Goal: Information Seeking & Learning: Learn about a topic

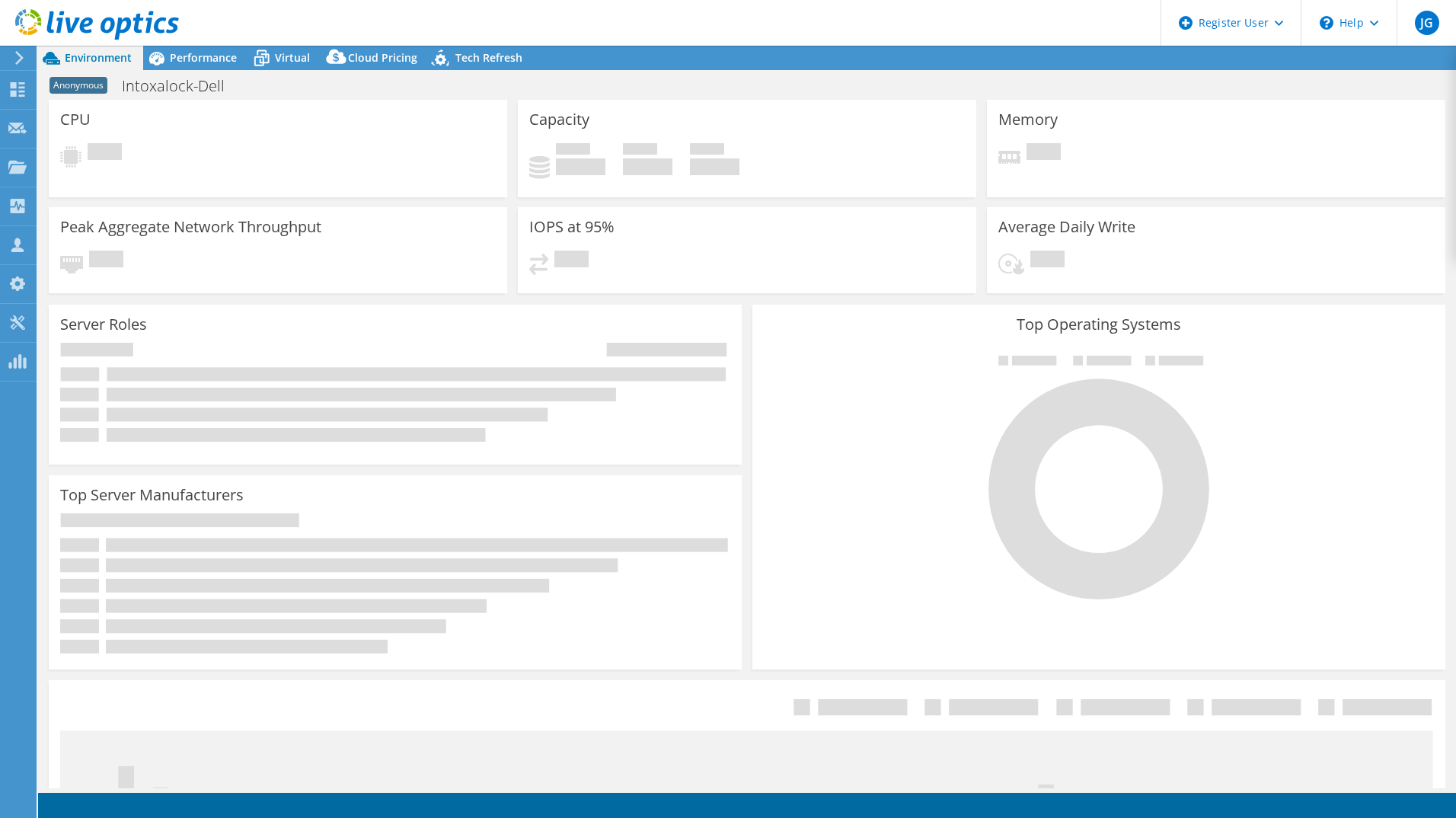
select select "USD"
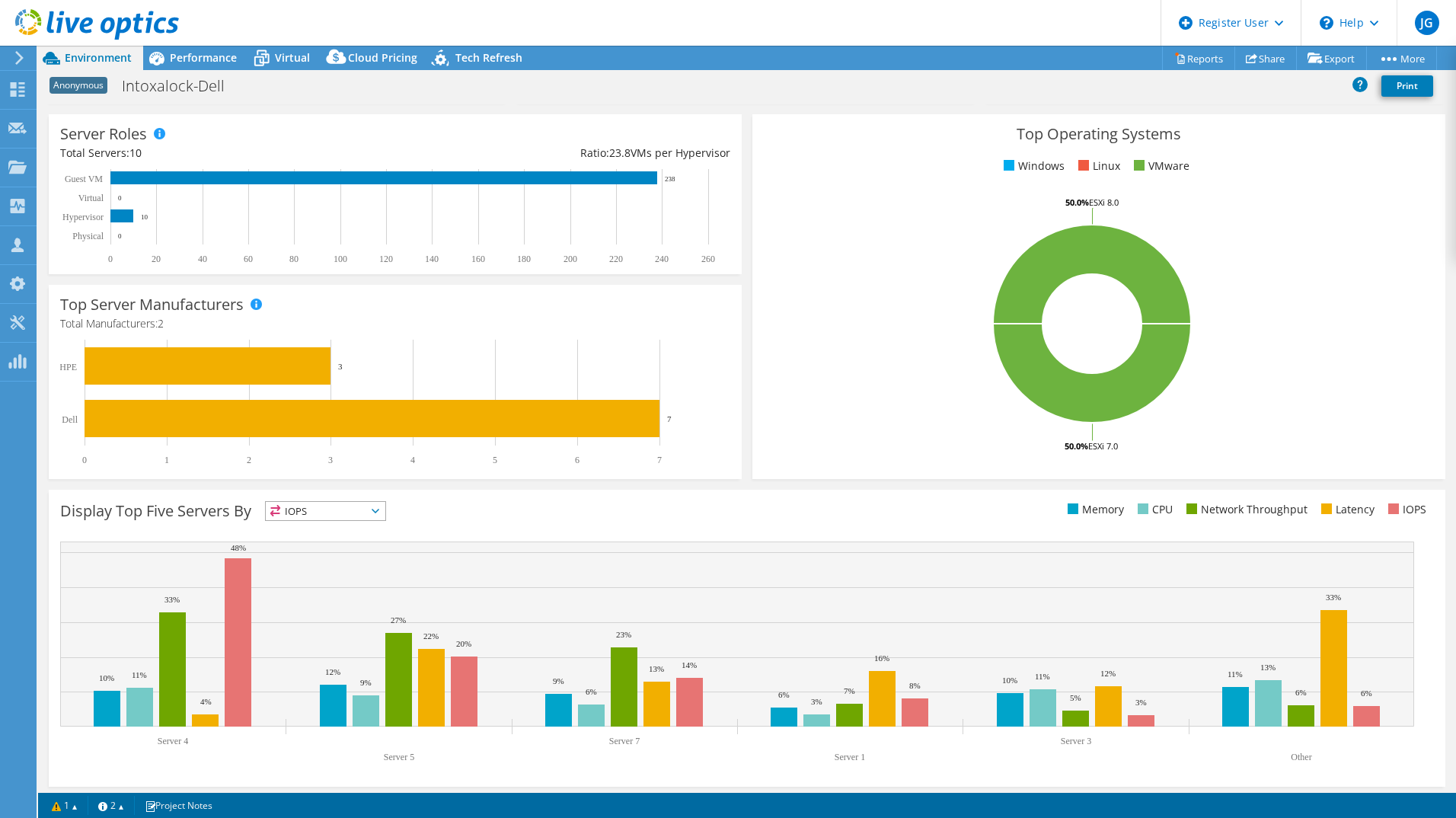
scroll to position [199, 0]
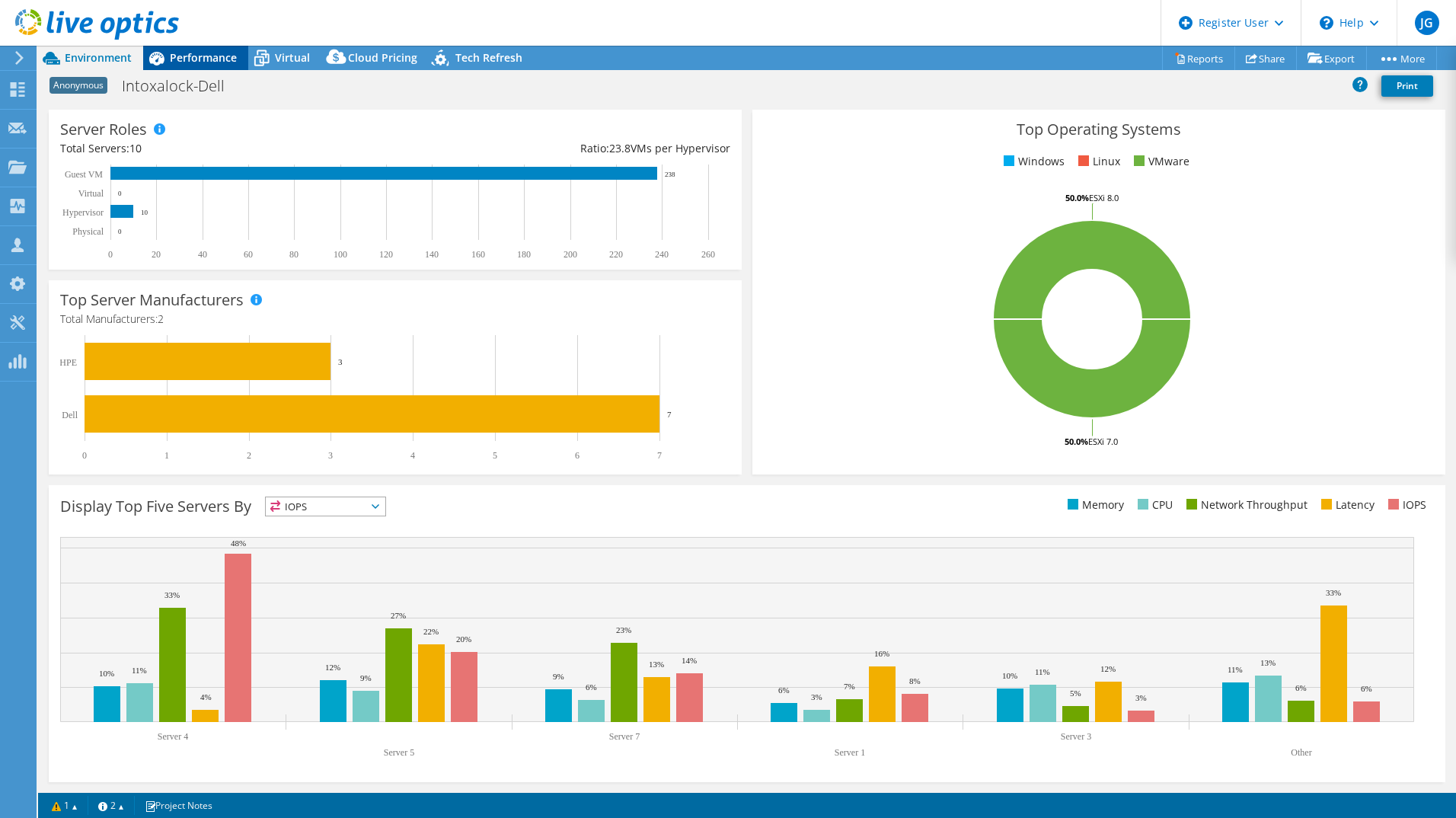
click at [188, 51] on span "Performance" at bounding box center [203, 58] width 67 height 15
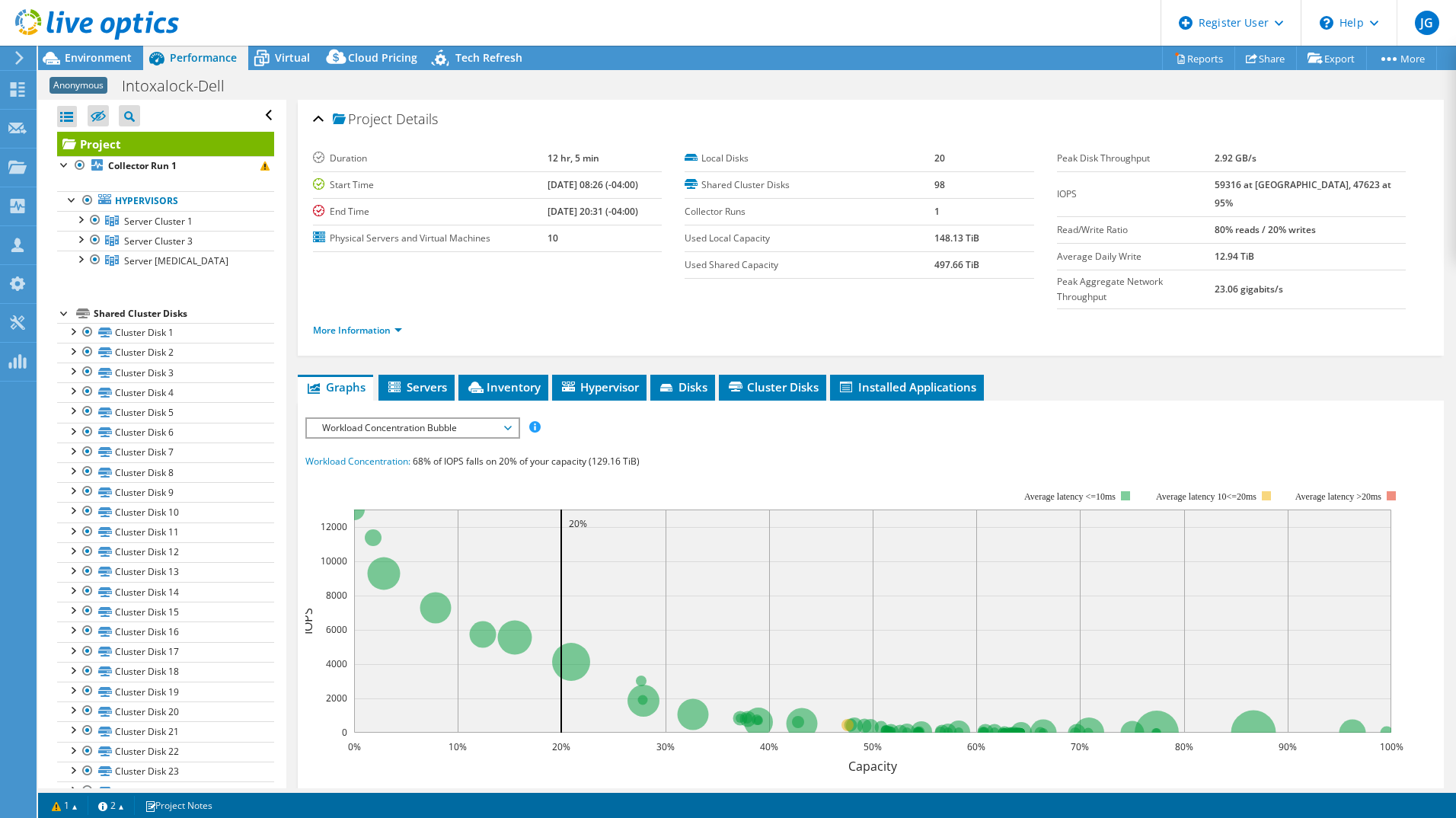
scroll to position [0, 0]
click at [68, 310] on div at bounding box center [64, 312] width 16 height 16
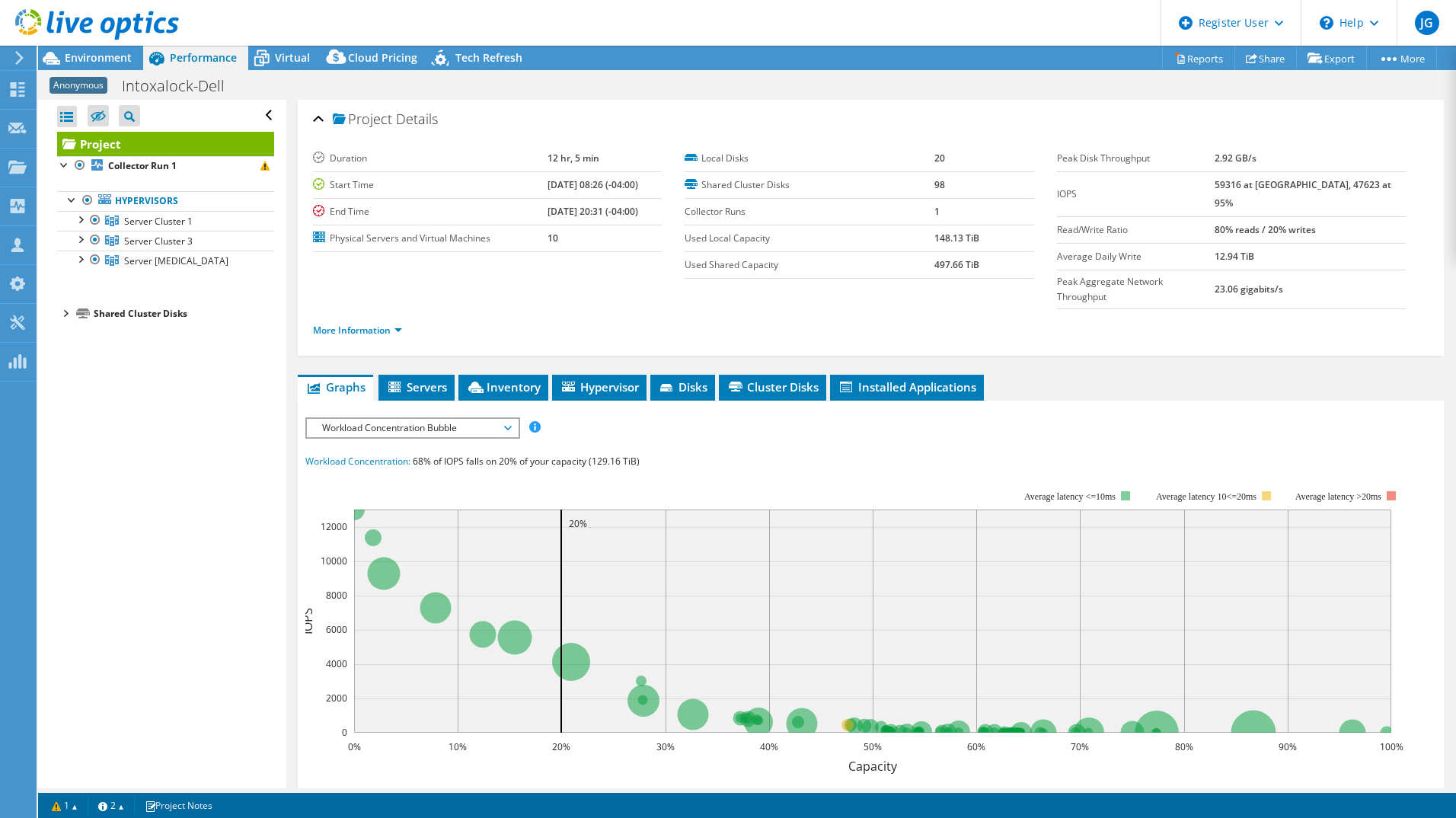
click at [68, 310] on div at bounding box center [64, 312] width 16 height 16
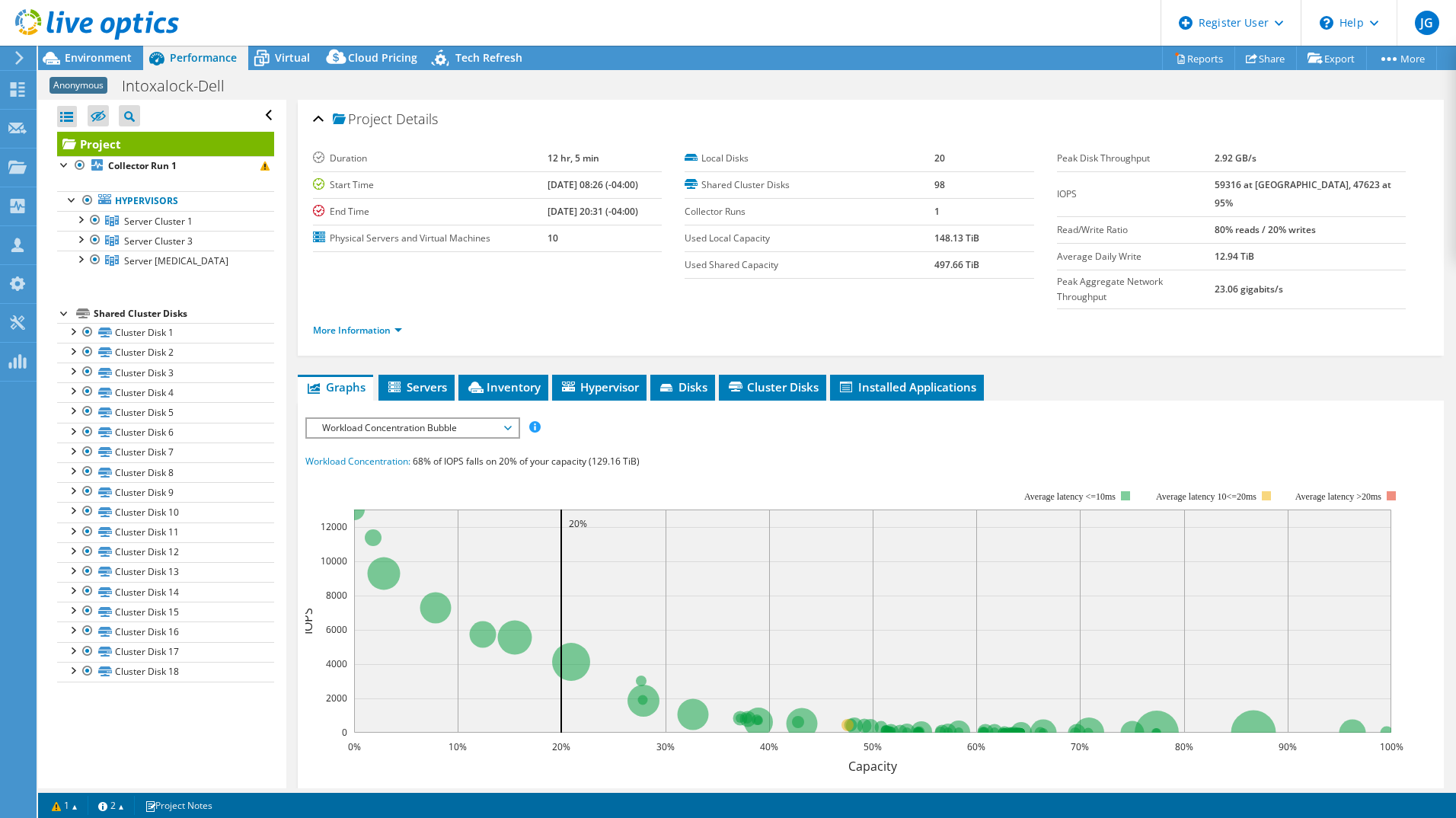
click at [68, 310] on div at bounding box center [64, 312] width 16 height 16
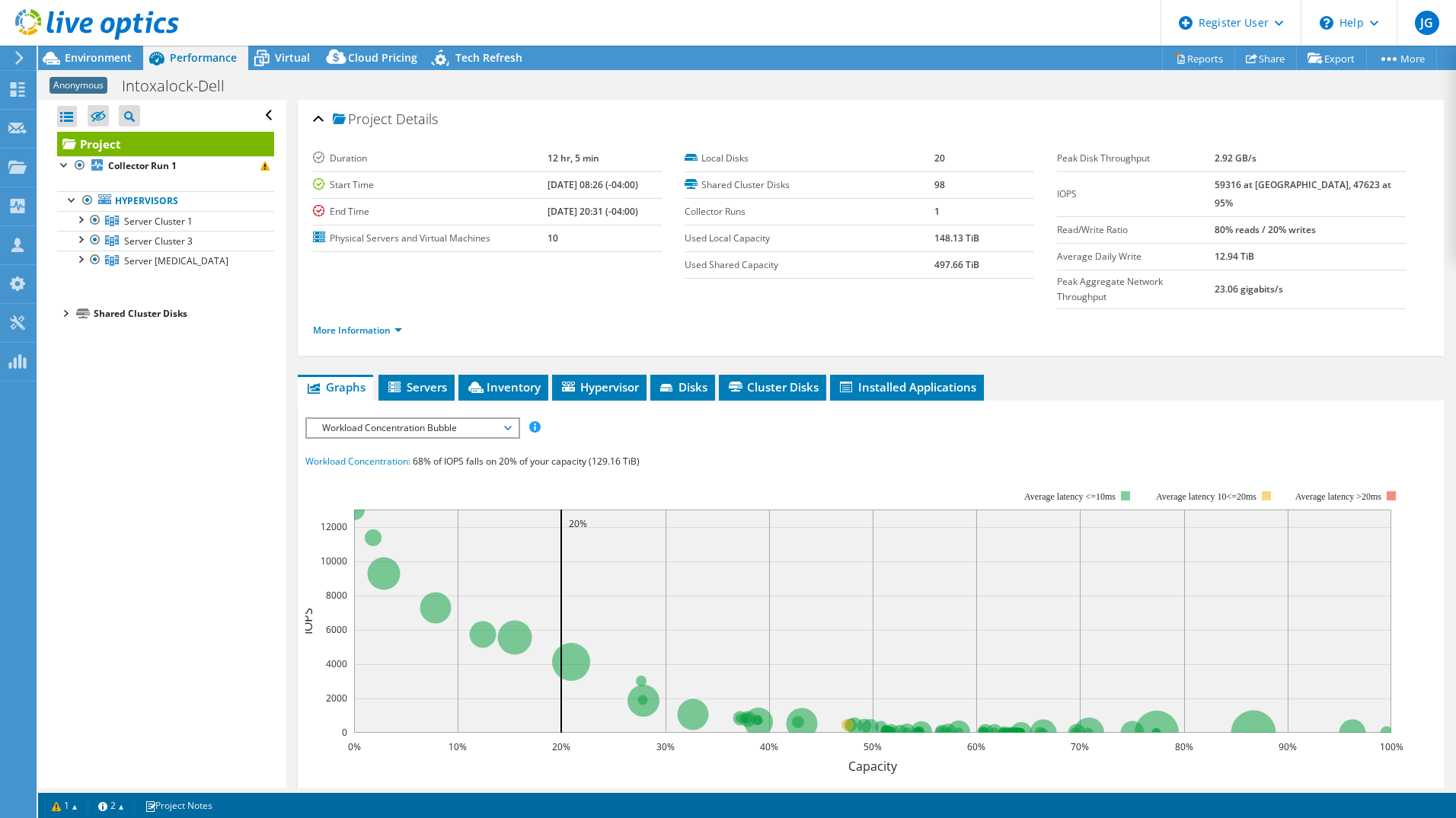
click at [68, 310] on div at bounding box center [64, 312] width 16 height 16
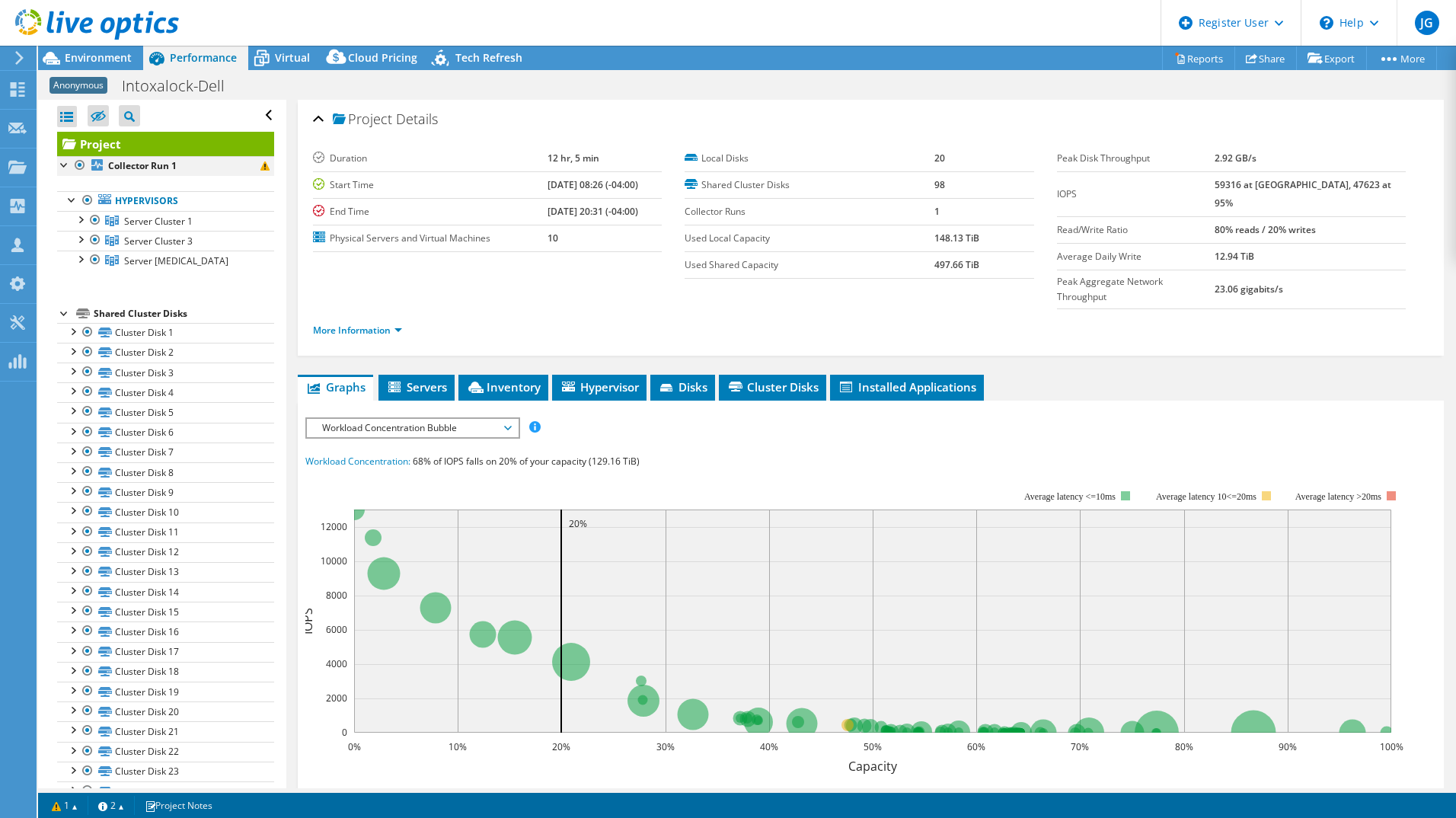
click at [63, 170] on div at bounding box center [64, 163] width 16 height 16
click at [139, 225] on span "Server Cluster 1" at bounding box center [158, 221] width 69 height 13
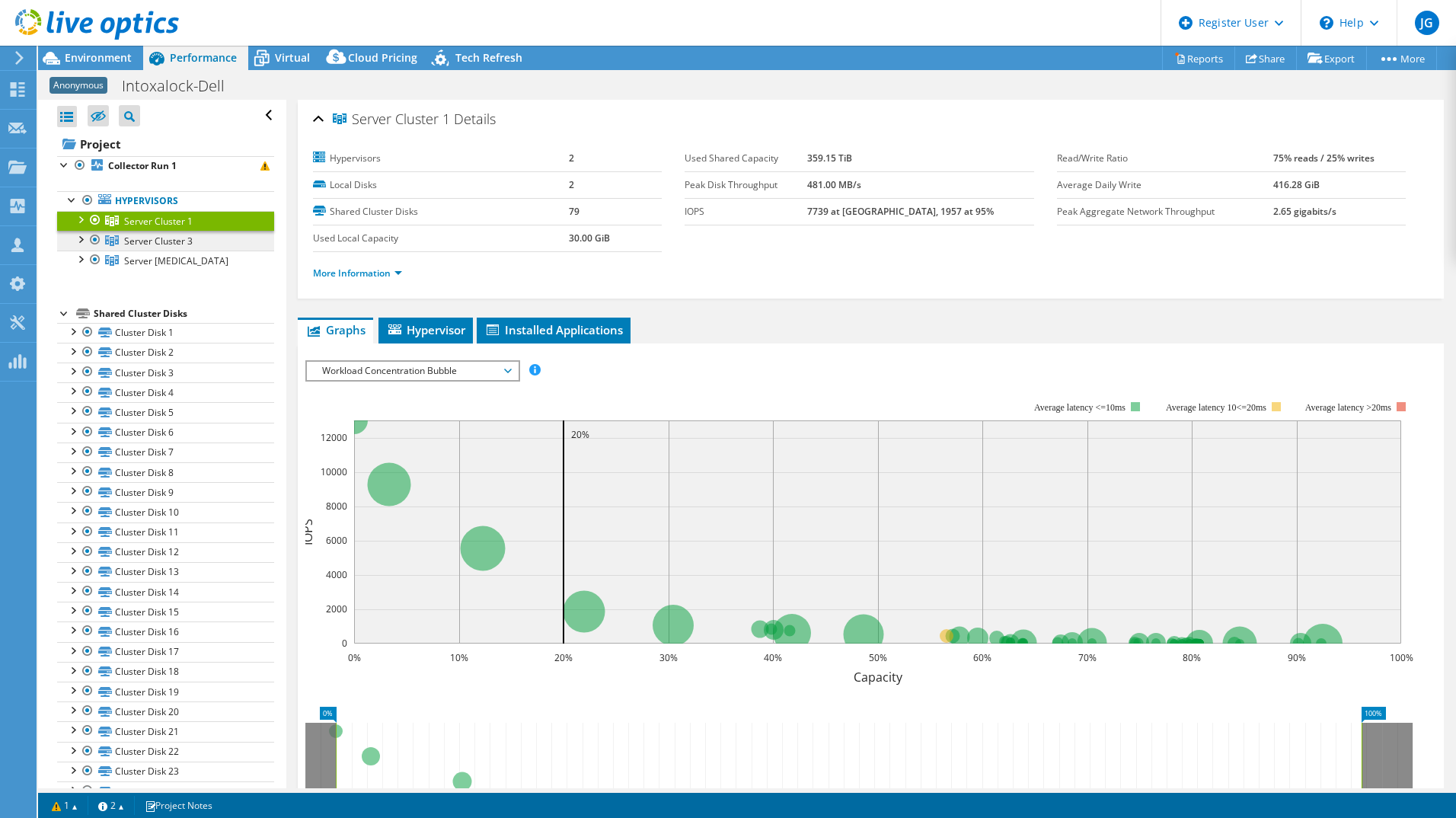
click at [144, 240] on span "Server Cluster 3" at bounding box center [158, 241] width 69 height 13
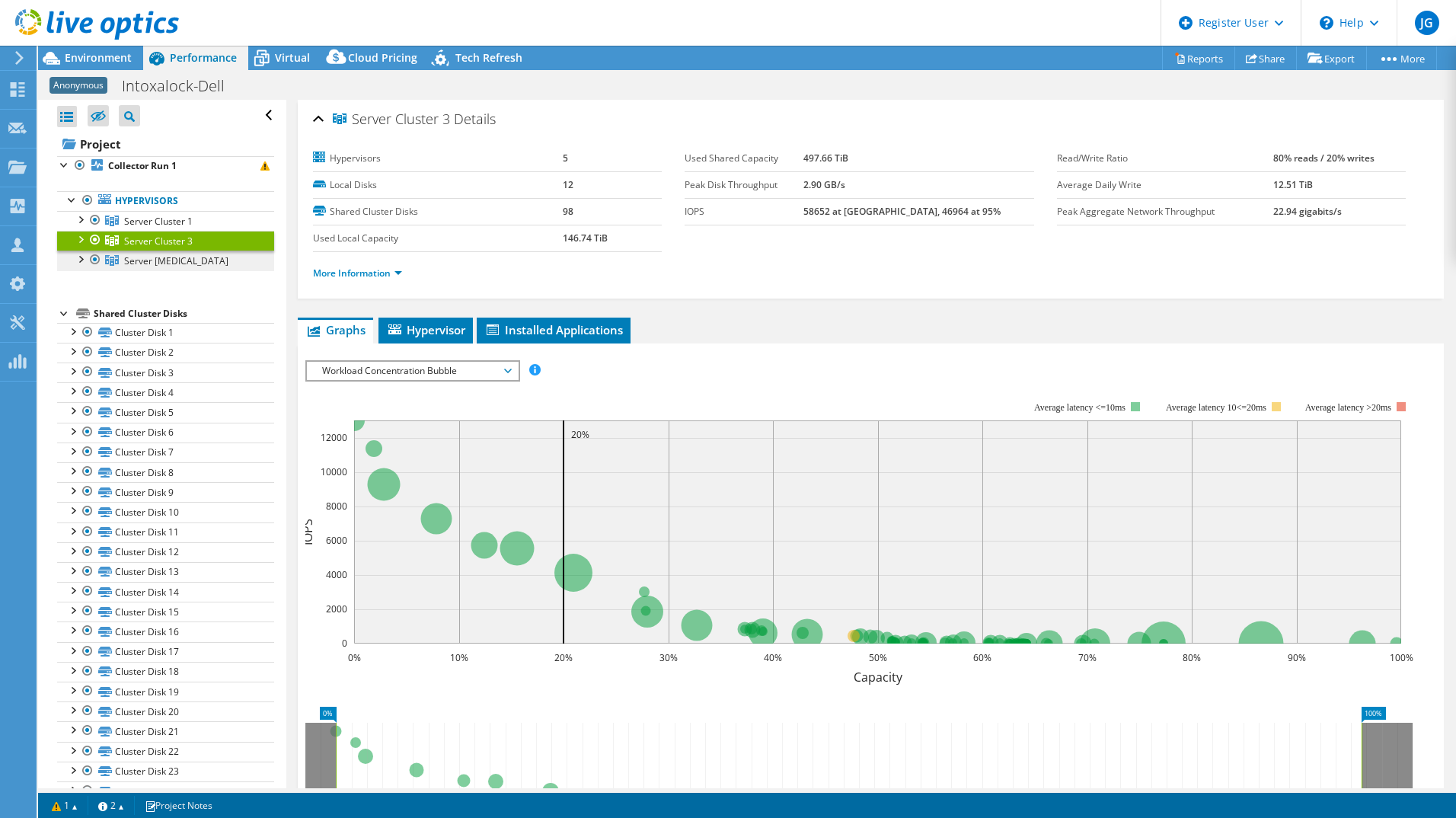
click at [150, 258] on span "Server [MEDICAL_DATA]" at bounding box center [176, 261] width 104 height 13
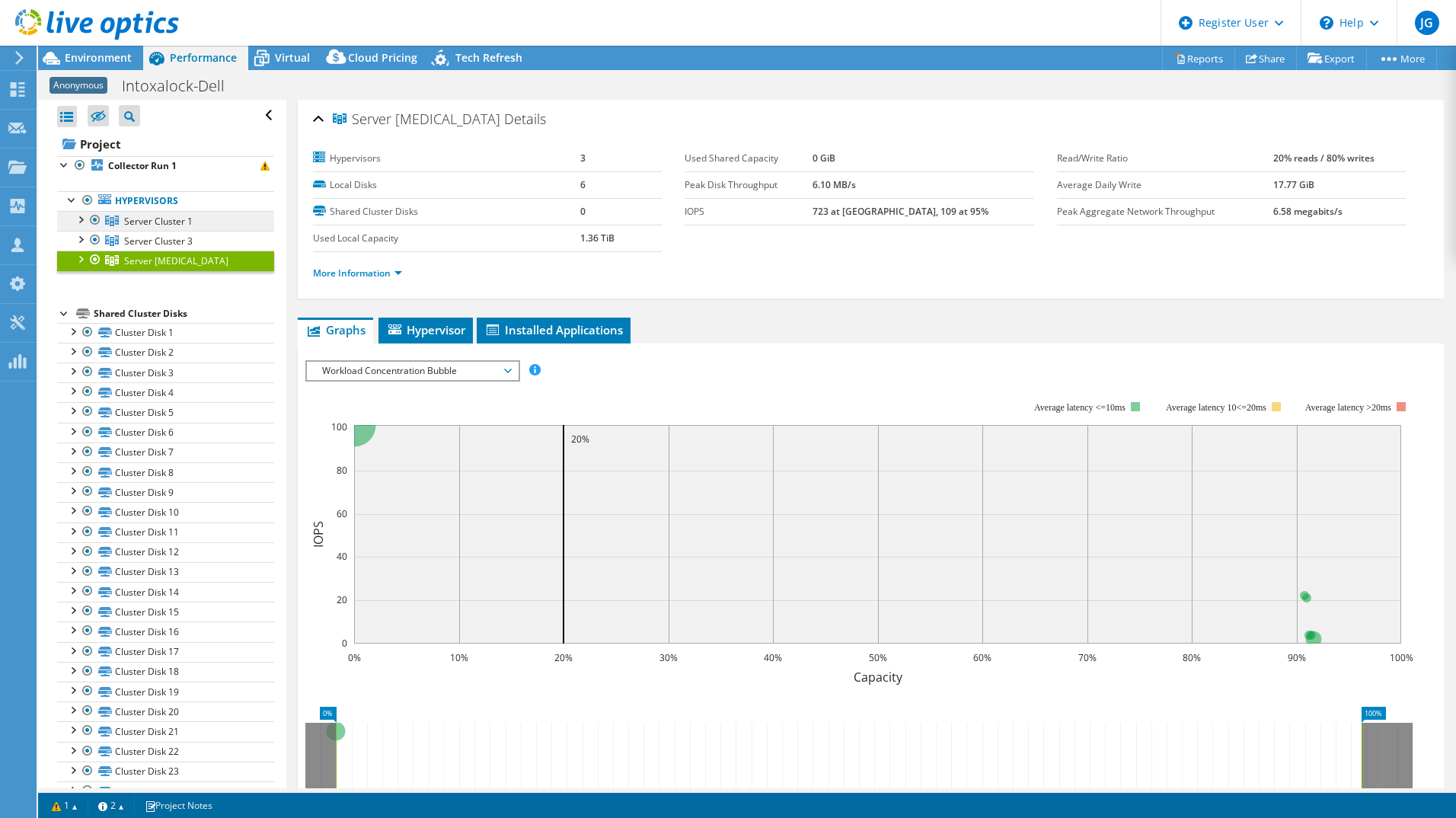
click at [162, 216] on span "Server Cluster 1" at bounding box center [158, 221] width 69 height 13
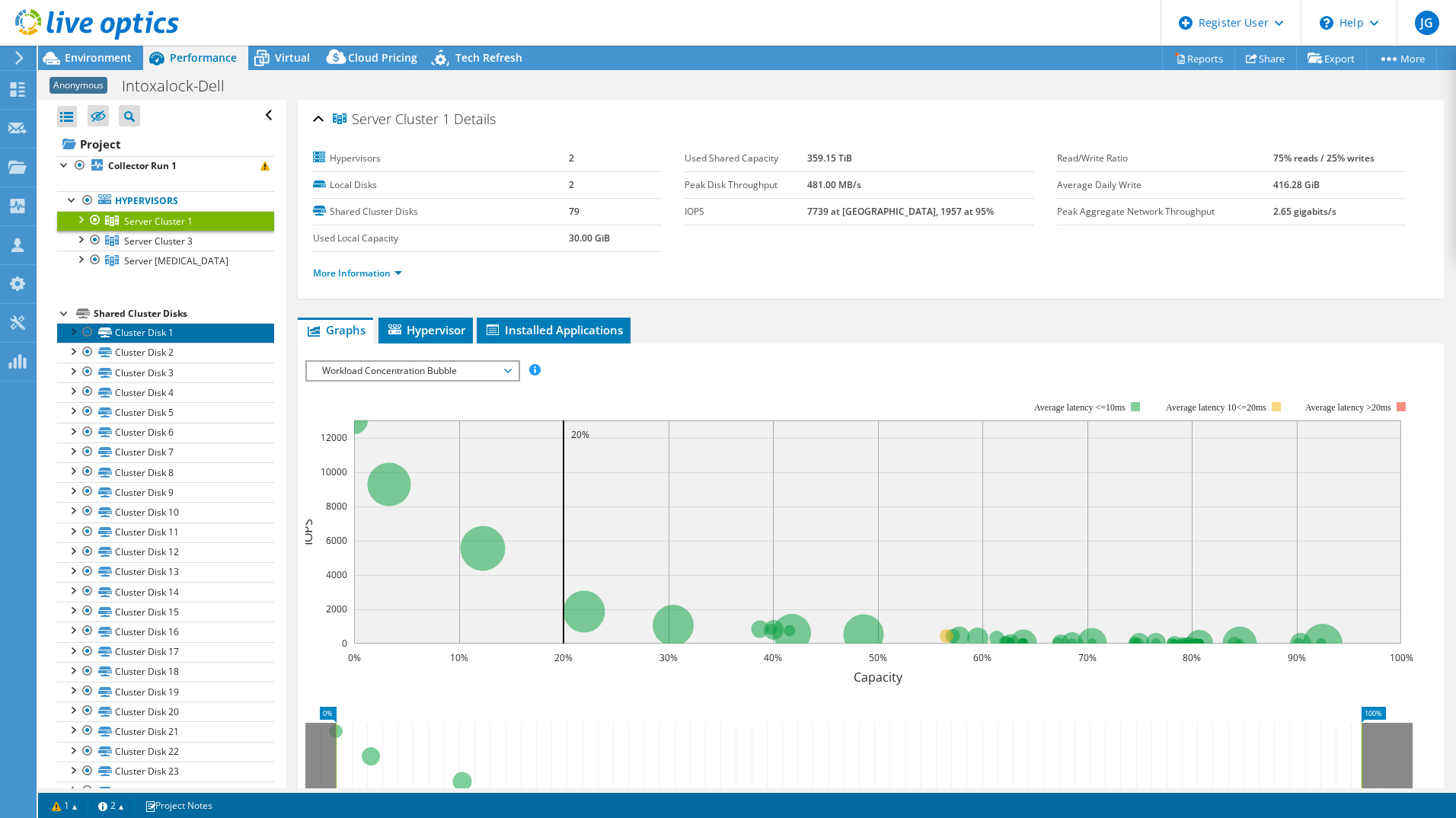
click at [145, 340] on link "Cluster Disk 1" at bounding box center [166, 333] width 217 height 20
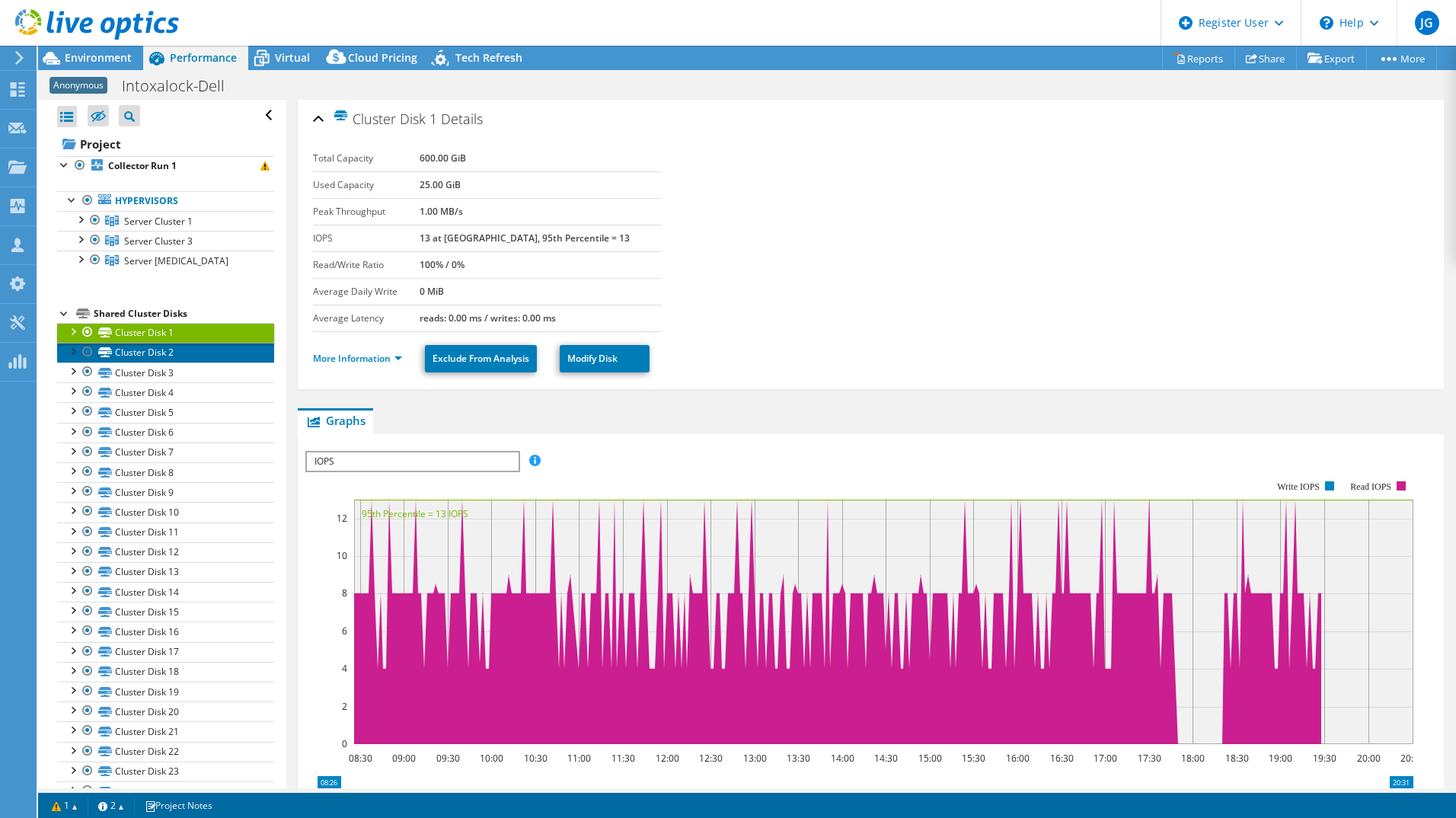
click at [140, 359] on link "Cluster Disk 2" at bounding box center [166, 353] width 217 height 20
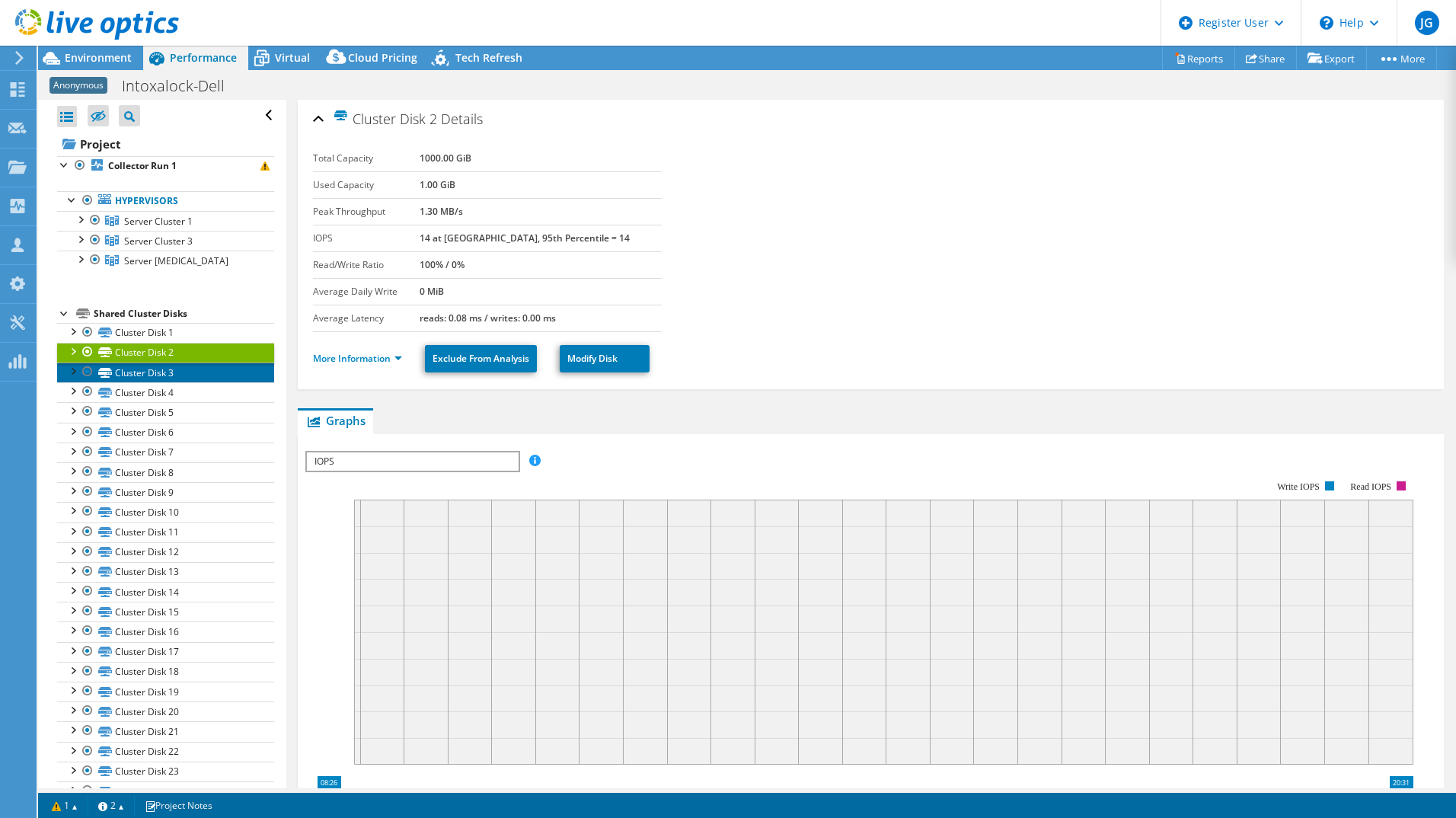
click at [141, 380] on link "Cluster Disk 3" at bounding box center [166, 372] width 217 height 20
click at [144, 344] on link "Cluster Disk 2" at bounding box center [166, 353] width 217 height 20
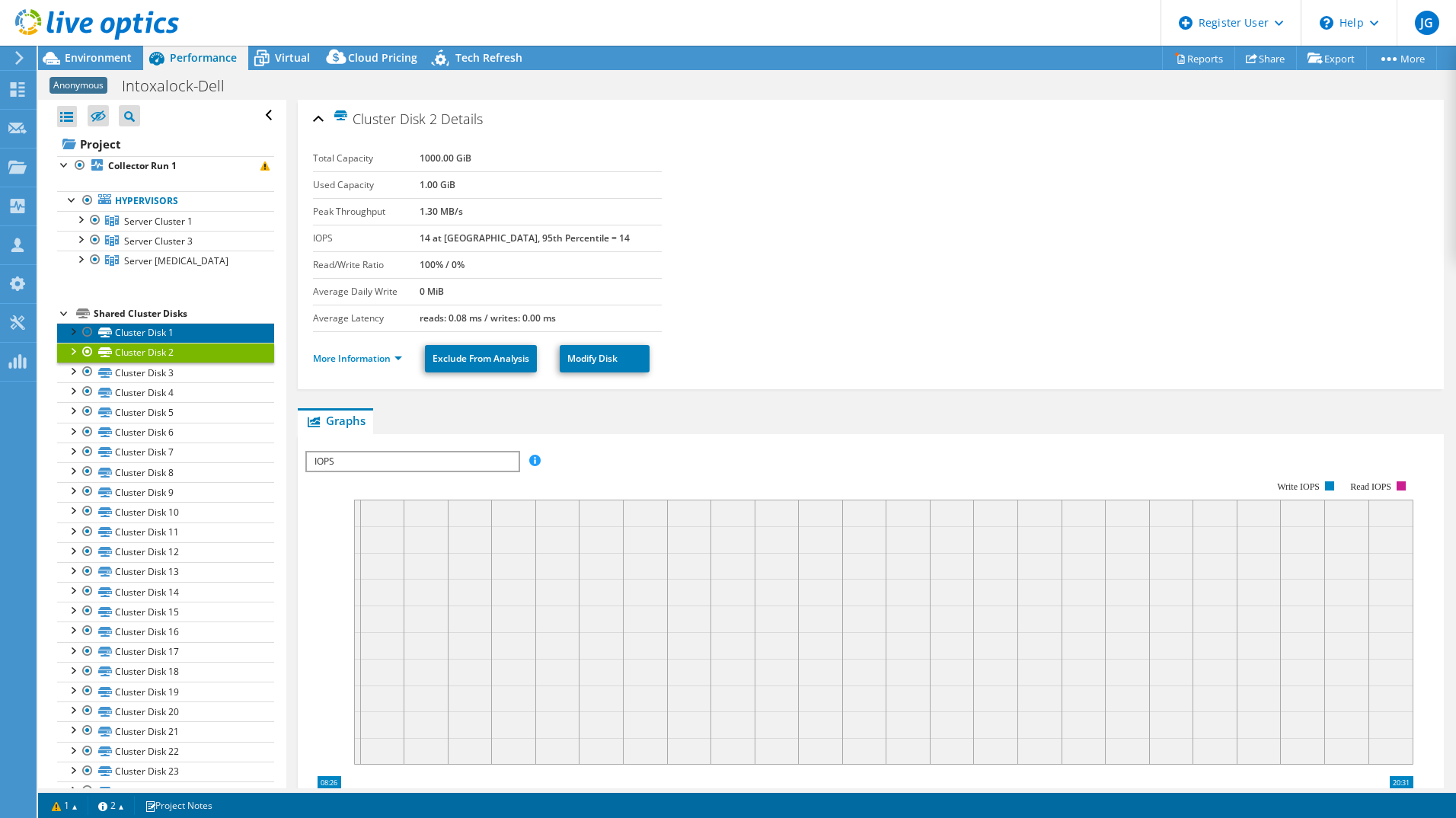
click at [144, 331] on link "Cluster Disk 1" at bounding box center [166, 333] width 217 height 20
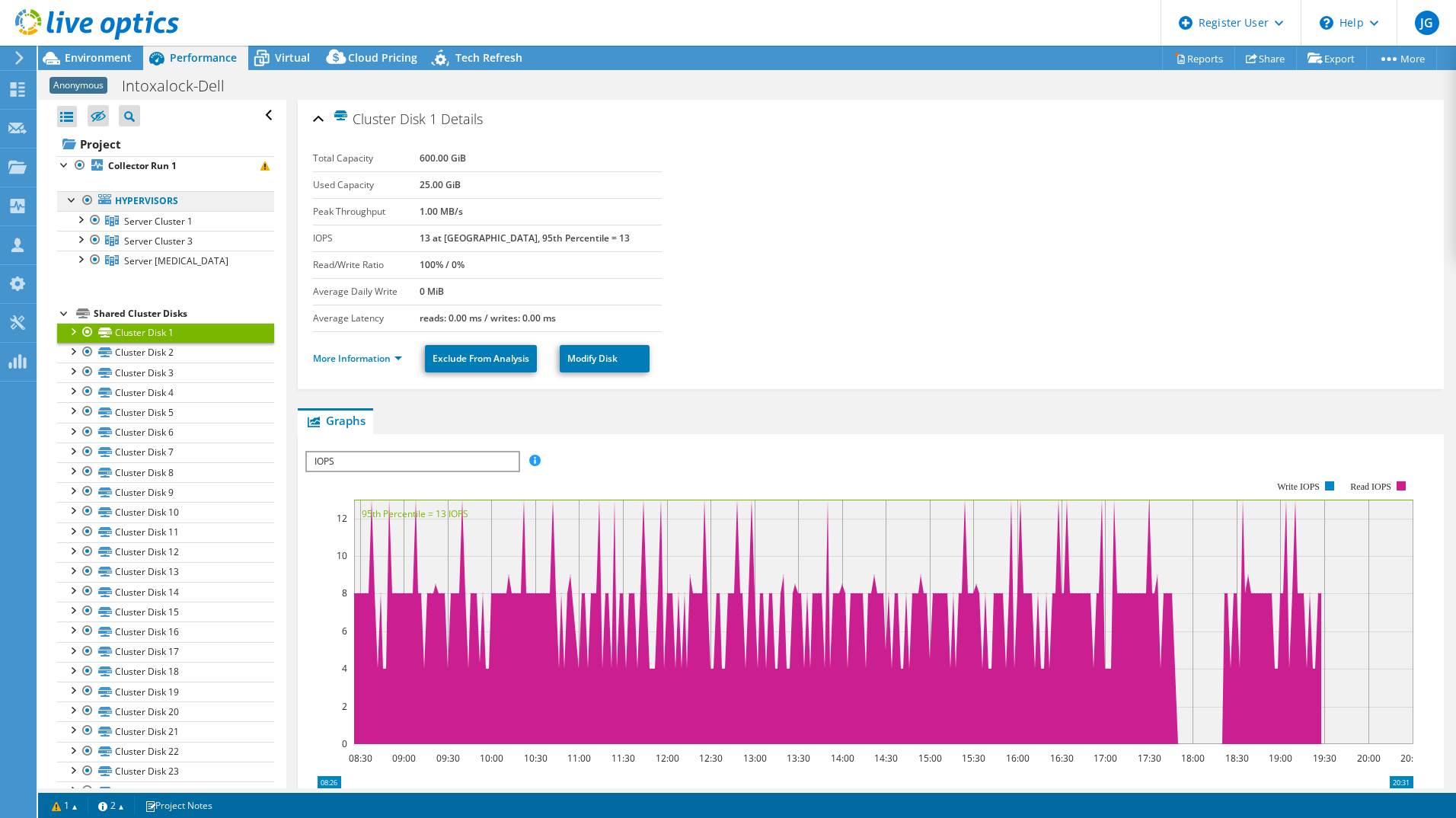
click at [165, 209] on link "Hypervisors" at bounding box center [166, 201] width 217 height 20
click at [159, 204] on link "Hypervisors" at bounding box center [166, 201] width 217 height 20
click at [154, 222] on span "Server Cluster 1" at bounding box center [158, 221] width 69 height 13
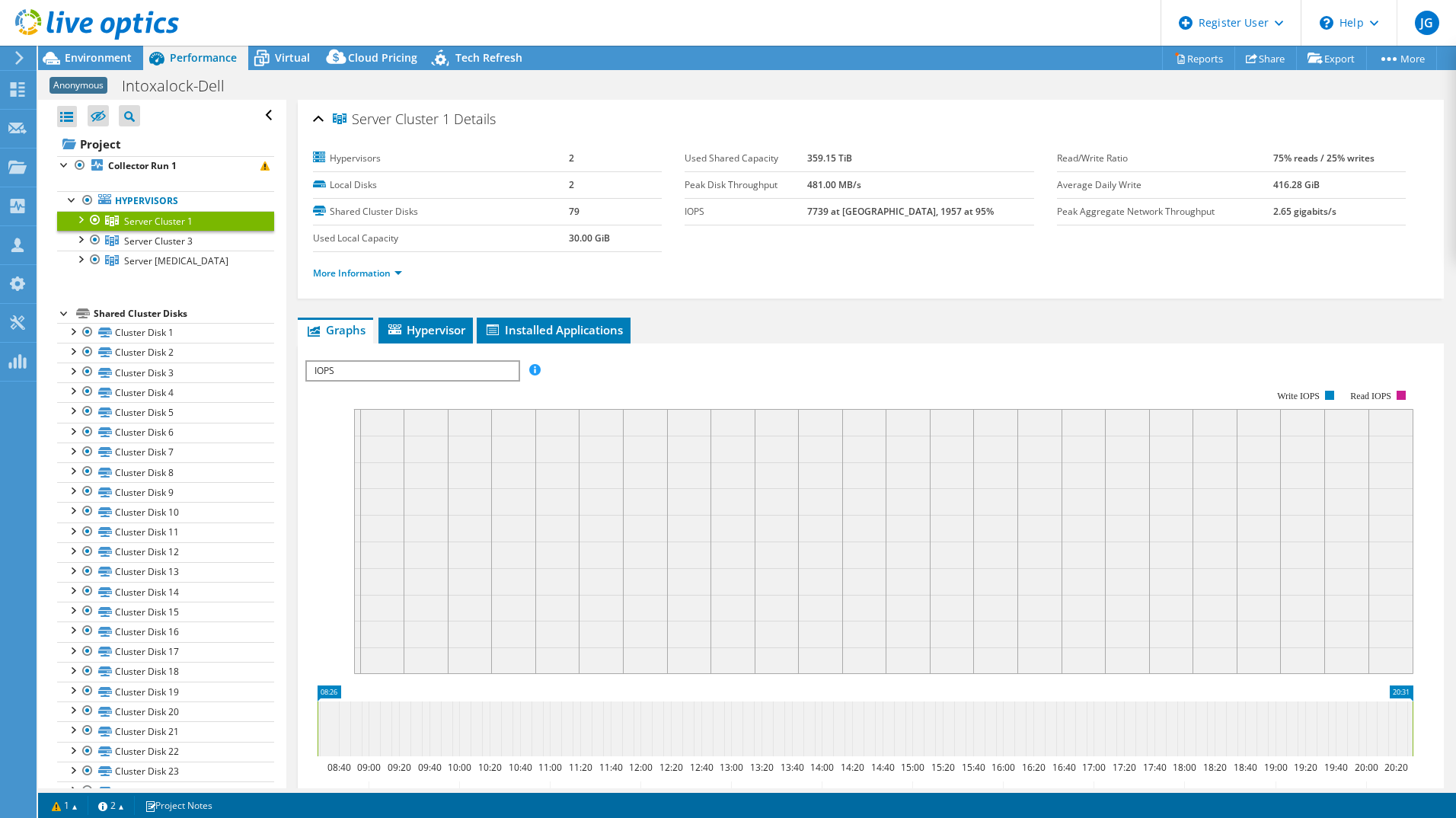
click at [81, 228] on link "Server Cluster 1" at bounding box center [166, 220] width 217 height 20
click at [83, 218] on div at bounding box center [80, 218] width 16 height 16
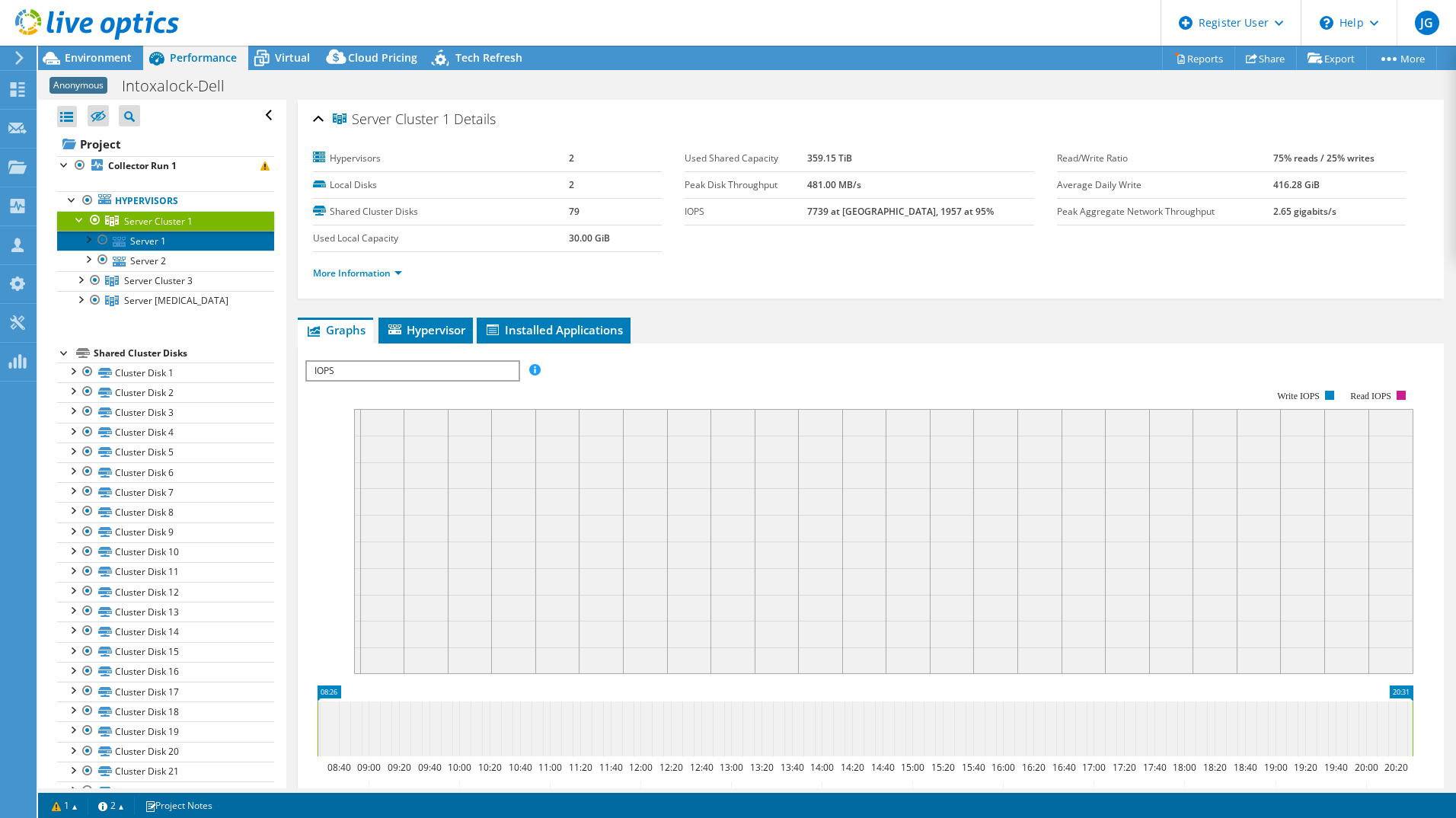
click at [136, 241] on link "Server 1" at bounding box center [166, 241] width 217 height 20
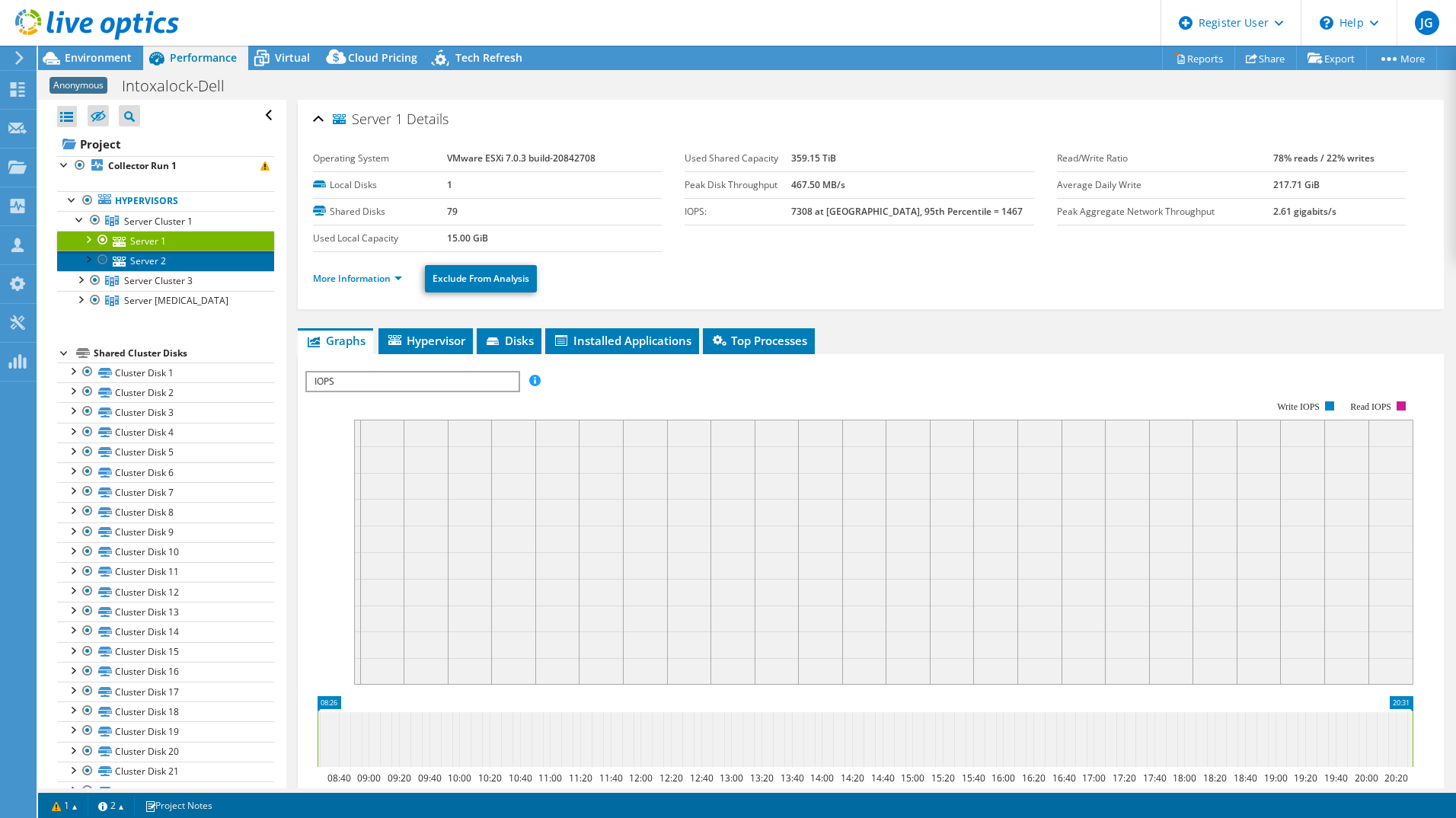
click at [143, 260] on link "Server 2" at bounding box center [166, 260] width 217 height 20
click at [143, 251] on link "Server 2" at bounding box center [166, 260] width 217 height 20
click at [142, 242] on link "Server 1" at bounding box center [166, 241] width 217 height 20
click at [150, 225] on span "Server Cluster 1" at bounding box center [158, 221] width 69 height 13
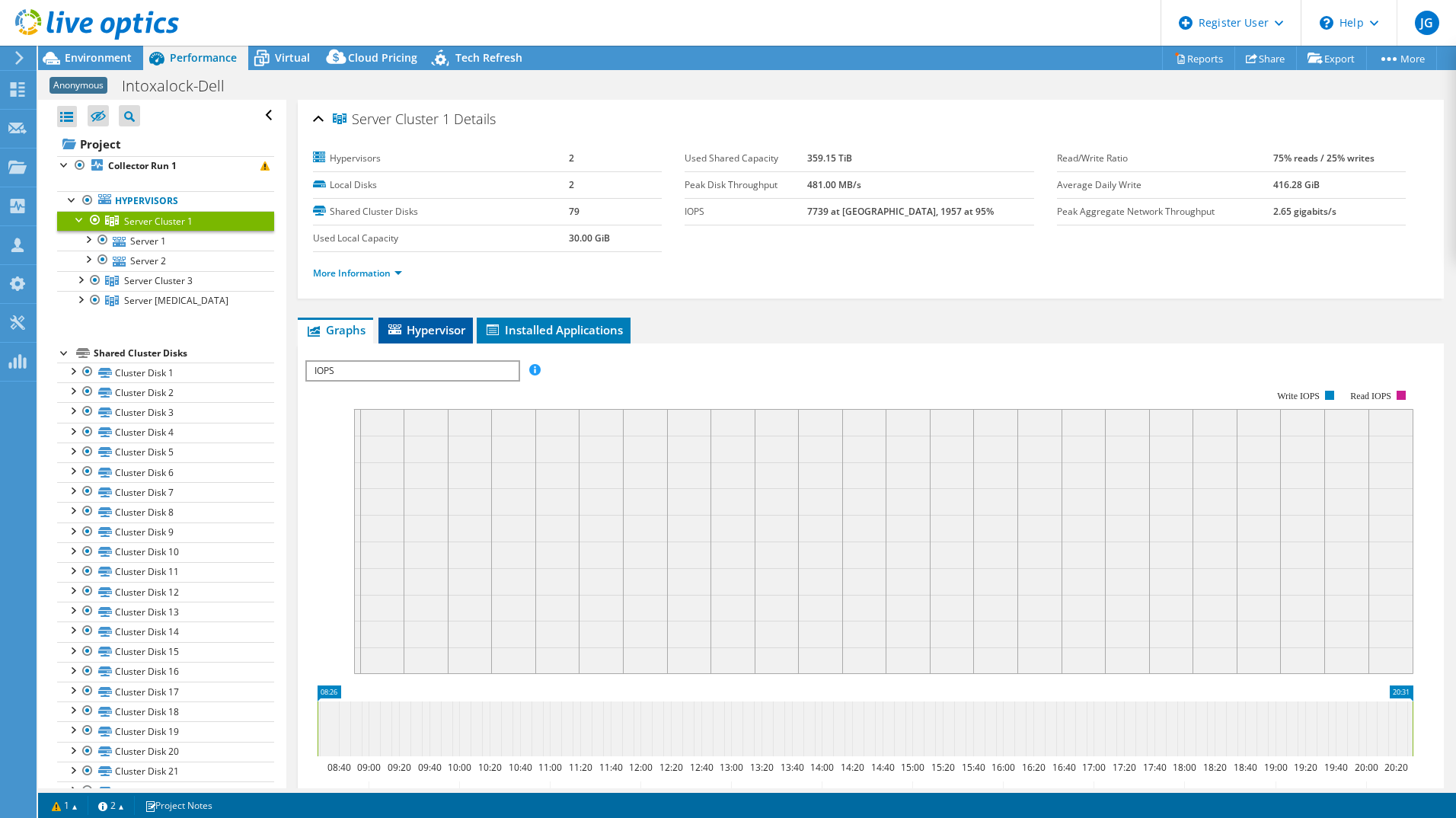
click at [405, 325] on span "Hypervisor" at bounding box center [425, 330] width 79 height 16
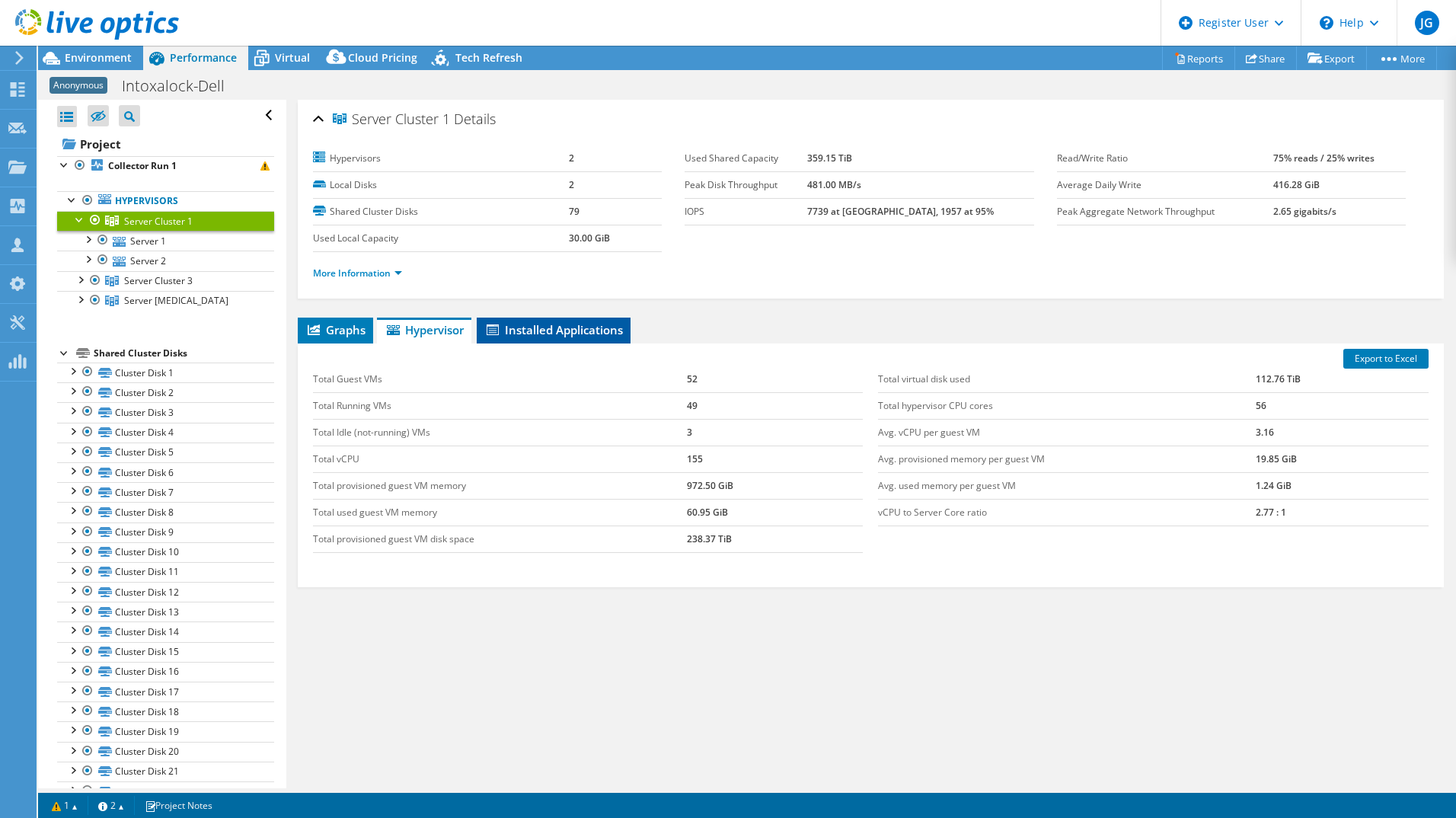
click at [516, 325] on span "Installed Applications" at bounding box center [553, 330] width 139 height 16
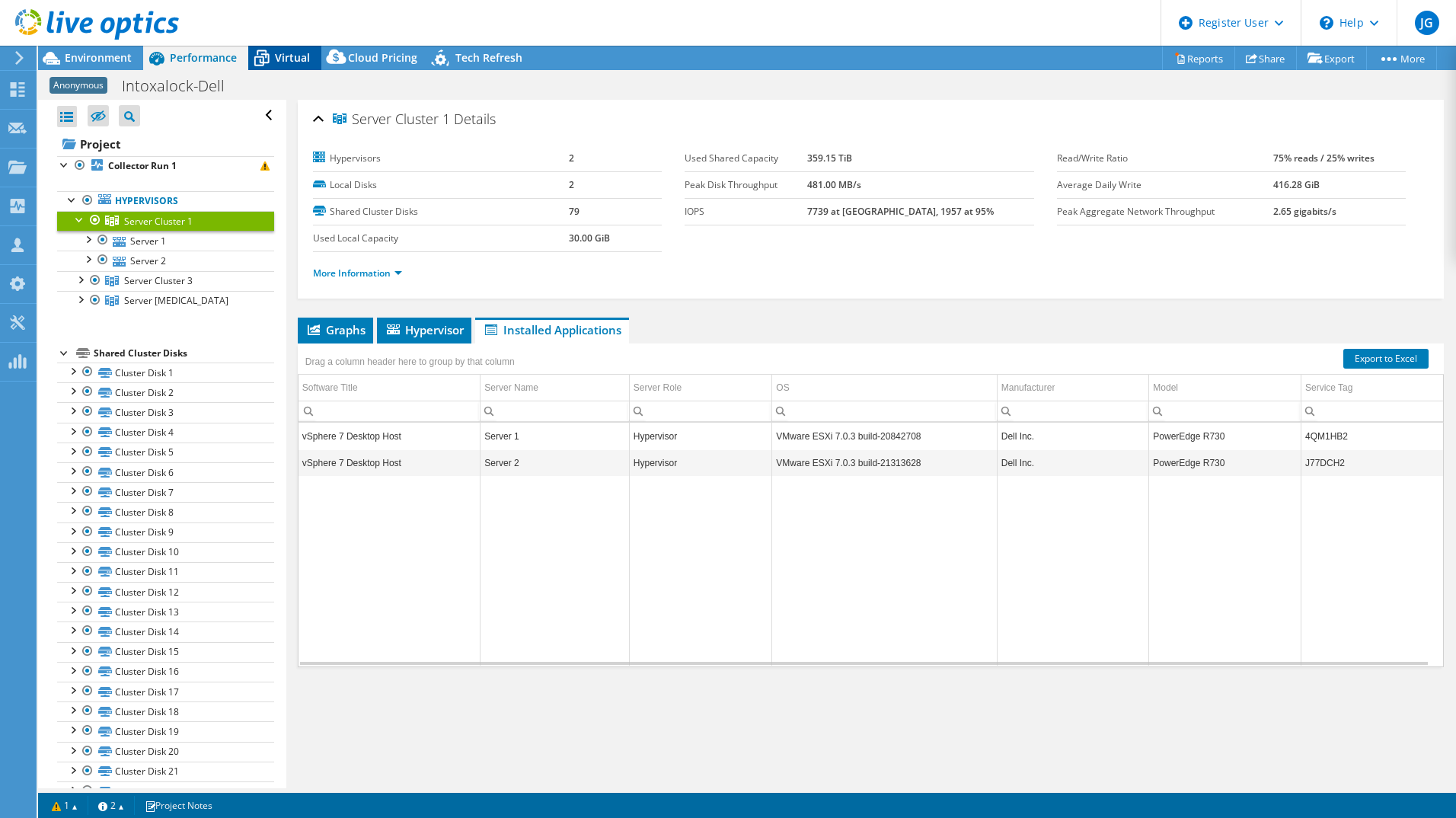
click at [277, 60] on span "Virtual" at bounding box center [292, 58] width 35 height 15
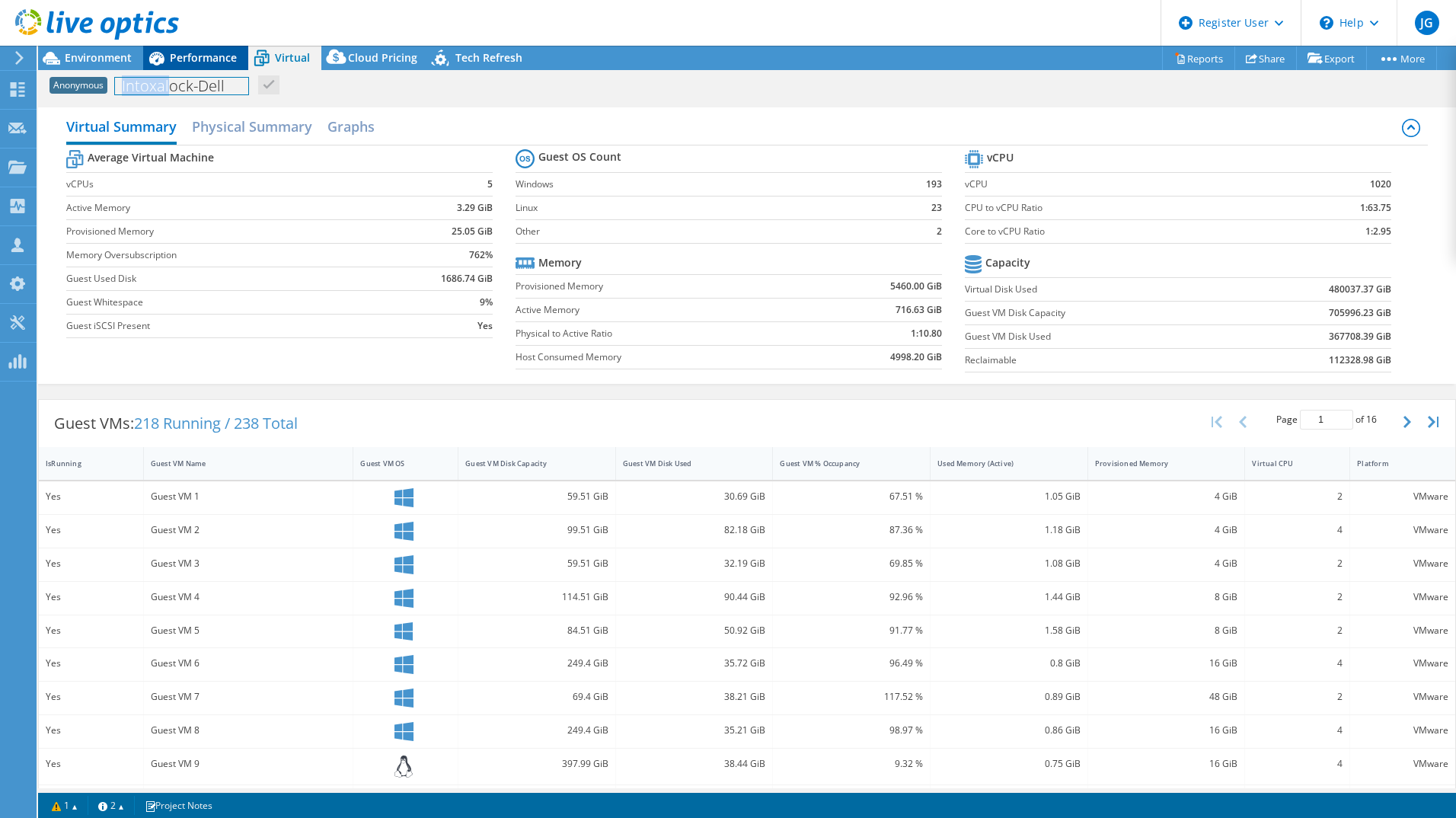
drag, startPoint x: 173, startPoint y: 78, endPoint x: 191, endPoint y: 56, distance: 28.4
click at [191, 56] on div "Project Actions Project Actions Reports Share Export vSAN ReadyNode Sizer" at bounding box center [747, 432] width 1418 height 772
click at [191, 56] on span "Performance" at bounding box center [203, 58] width 67 height 15
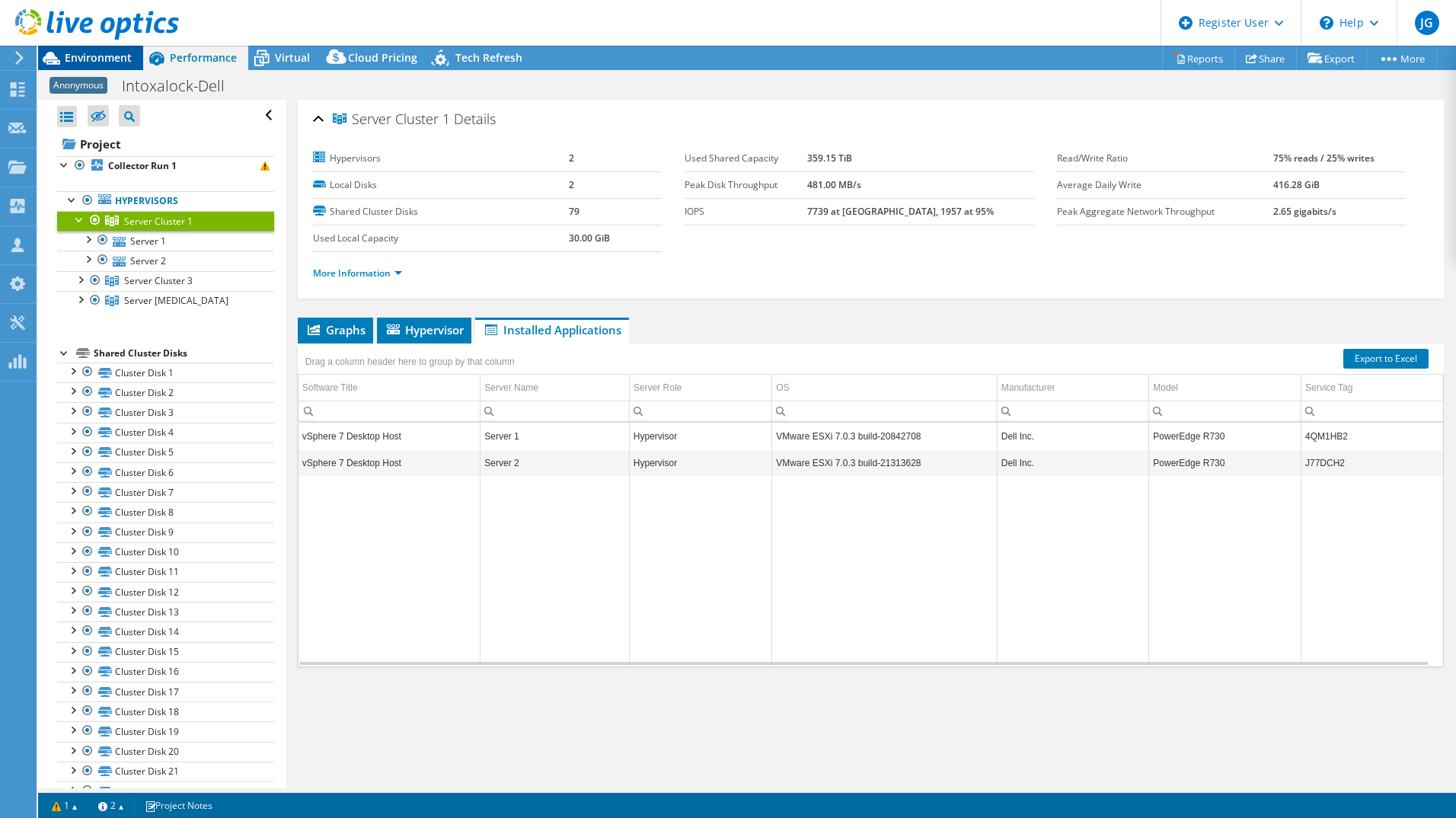
click at [121, 60] on span "Environment" at bounding box center [98, 58] width 67 height 15
